Goal: Transaction & Acquisition: Purchase product/service

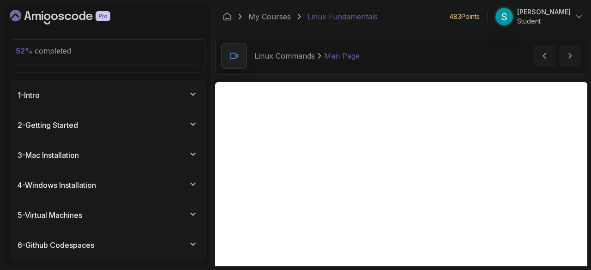
click at [66, 17] on icon "Dashboard" at bounding box center [68, 17] width 6 height 6
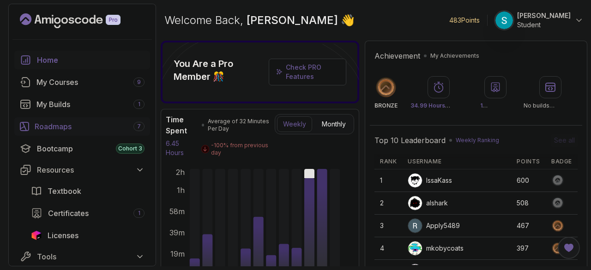
click at [56, 124] on div "Roadmaps 7" at bounding box center [90, 126] width 110 height 11
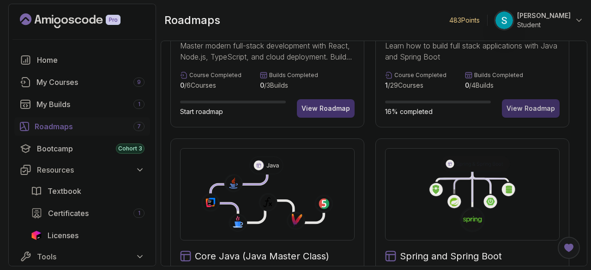
scroll to position [36, 0]
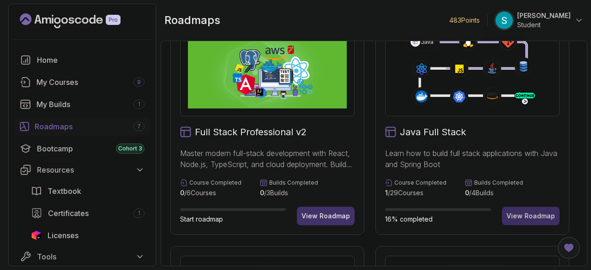
click at [539, 220] on div "View Roadmap" at bounding box center [530, 215] width 48 height 9
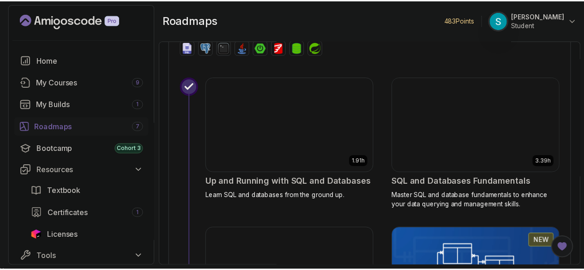
scroll to position [3884, 0]
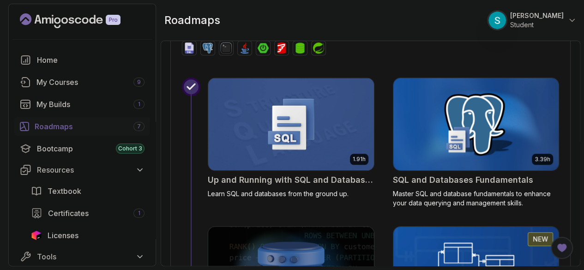
click at [428, 150] on img at bounding box center [476, 124] width 174 height 97
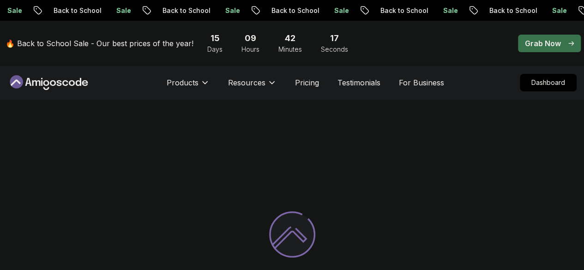
scroll to position [6, 0]
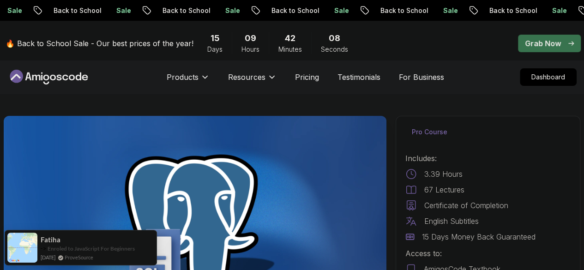
click at [557, 45] on p "Grab Now" at bounding box center [543, 43] width 36 height 11
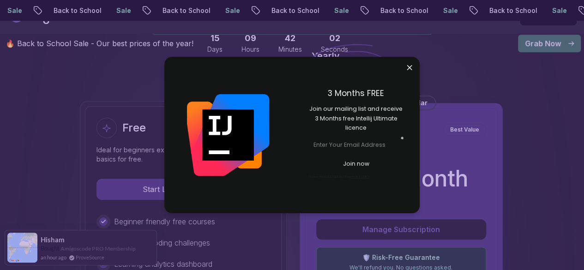
scroll to position [242, 0]
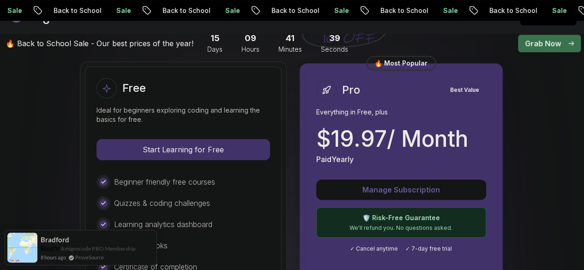
scroll to position [275, 0]
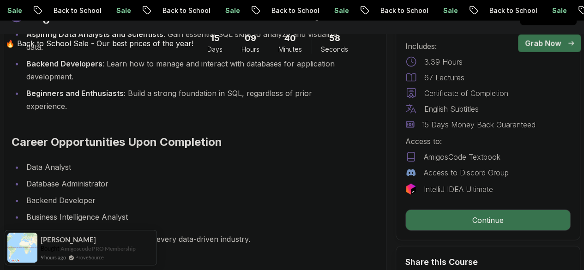
scroll to position [994, 0]
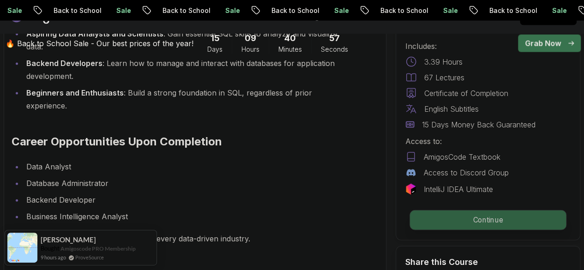
click at [467, 218] on p "Continue" at bounding box center [488, 219] width 156 height 19
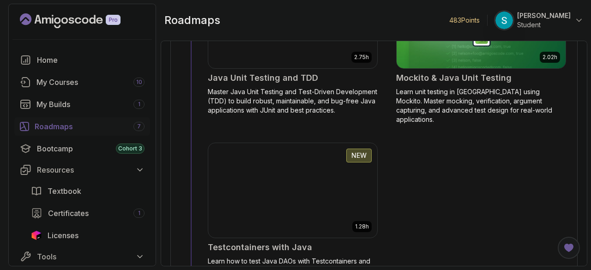
scroll to position [5378, 0]
